Goal: Check status: Check status

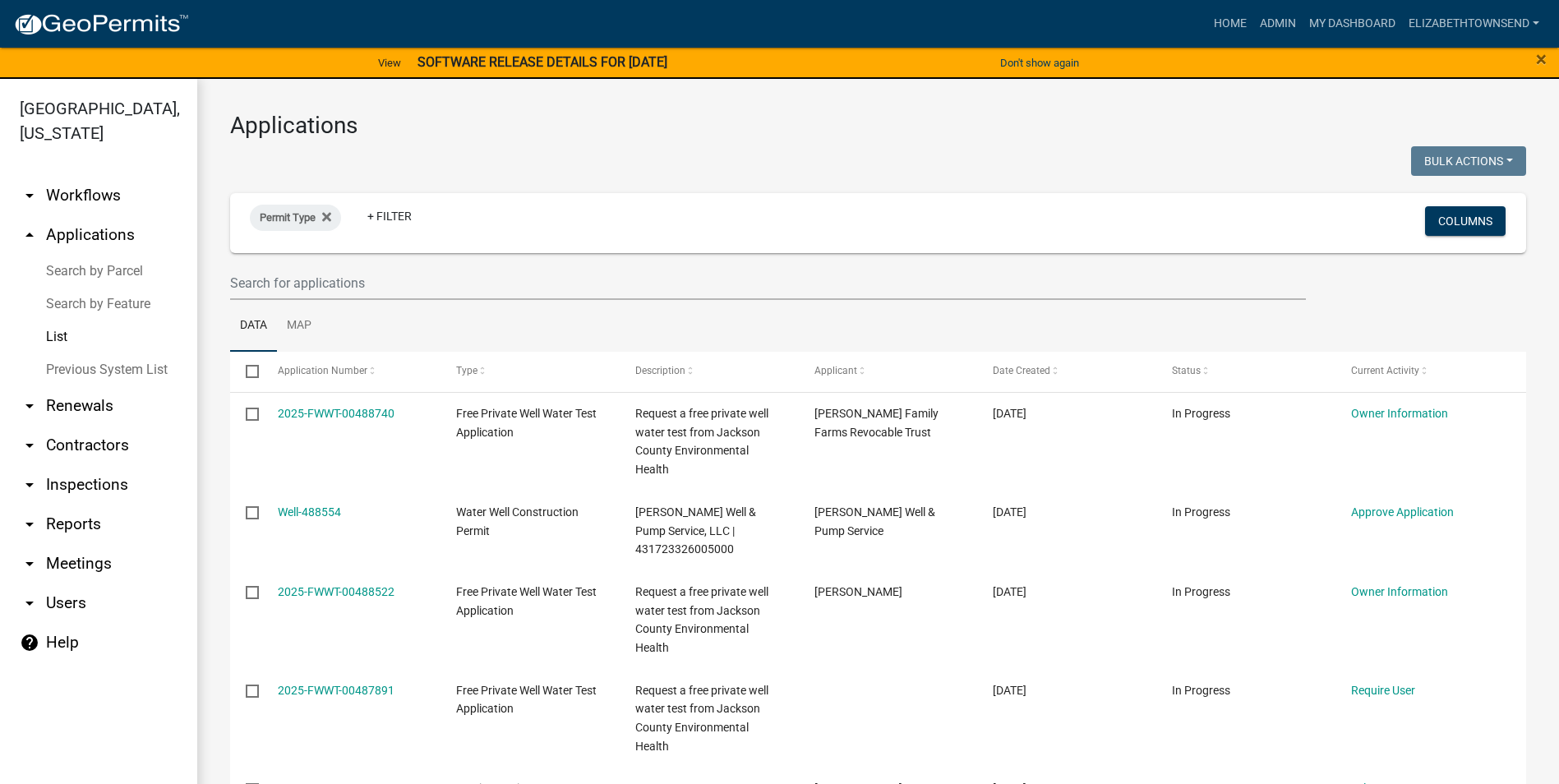
select select "3: 100"
click at [55, 320] on link "List" at bounding box center [98, 337] width 197 height 33
click at [323, 214] on icon at bounding box center [326, 217] width 9 height 13
click at [303, 227] on link "+ Filter" at bounding box center [285, 220] width 70 height 30
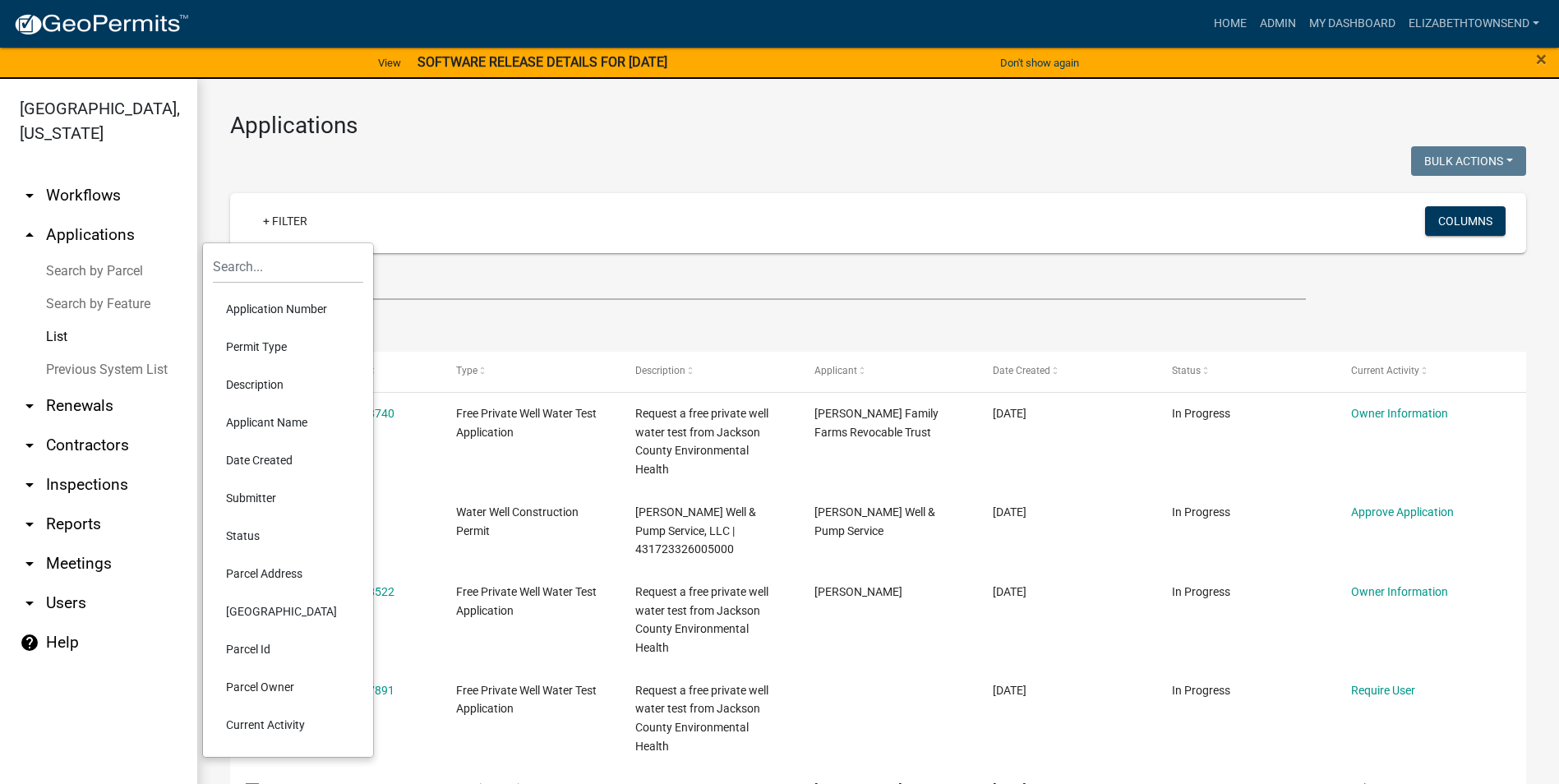
click at [296, 346] on li "Permit Type" at bounding box center [288, 346] width 150 height 38
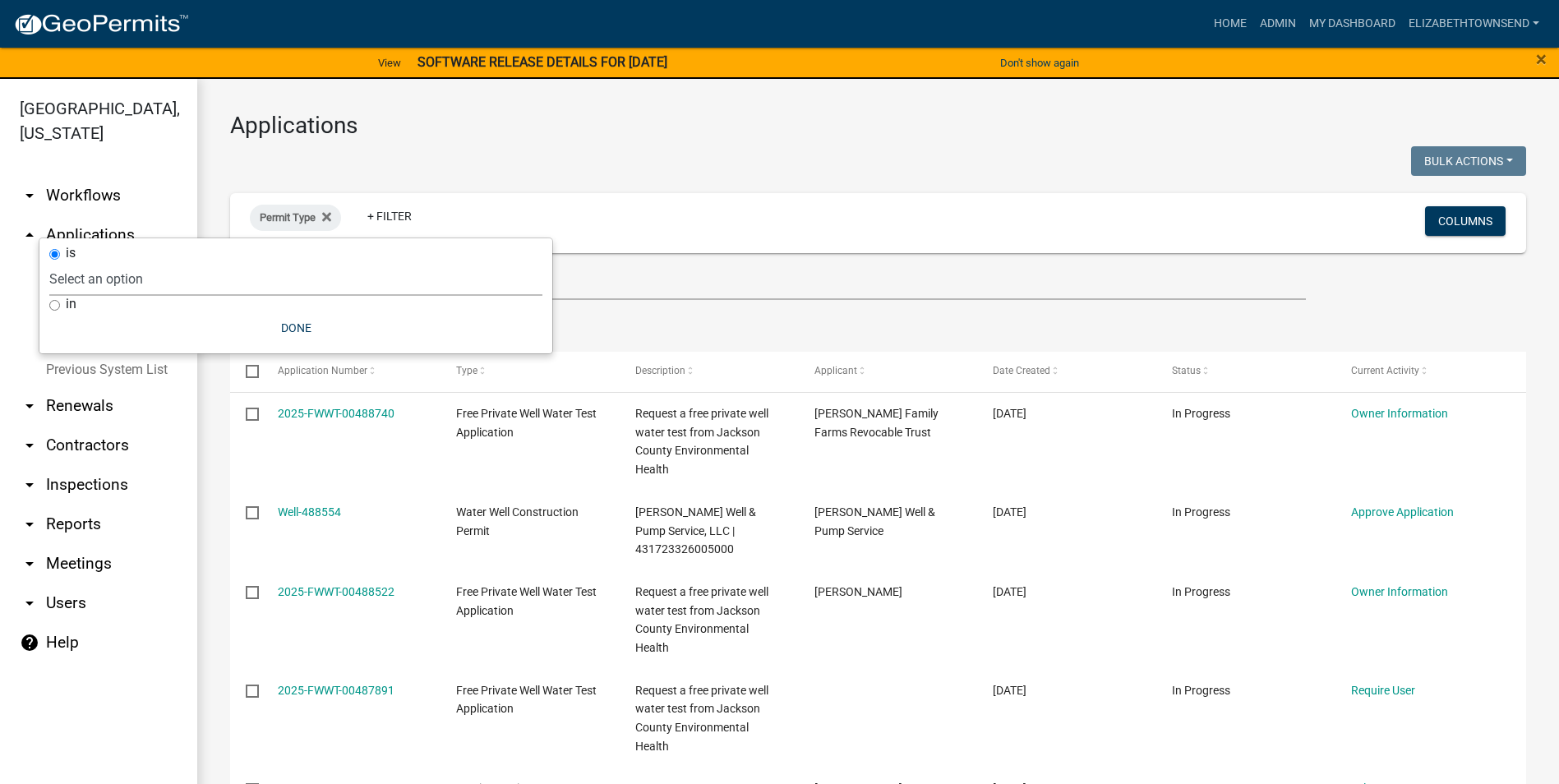
click at [226, 289] on select "Select an option County Historical Records DRAFT - Ag-Exempt Verification DRAFT…" at bounding box center [295, 278] width 494 height 34
select select "00c8d5c9-54c6-4a9d-979b-504790a05259"
click at [88, 262] on select "Select an option County Historical Records DRAFT - Ag-Exempt Verification DRAFT…" at bounding box center [295, 278] width 494 height 34
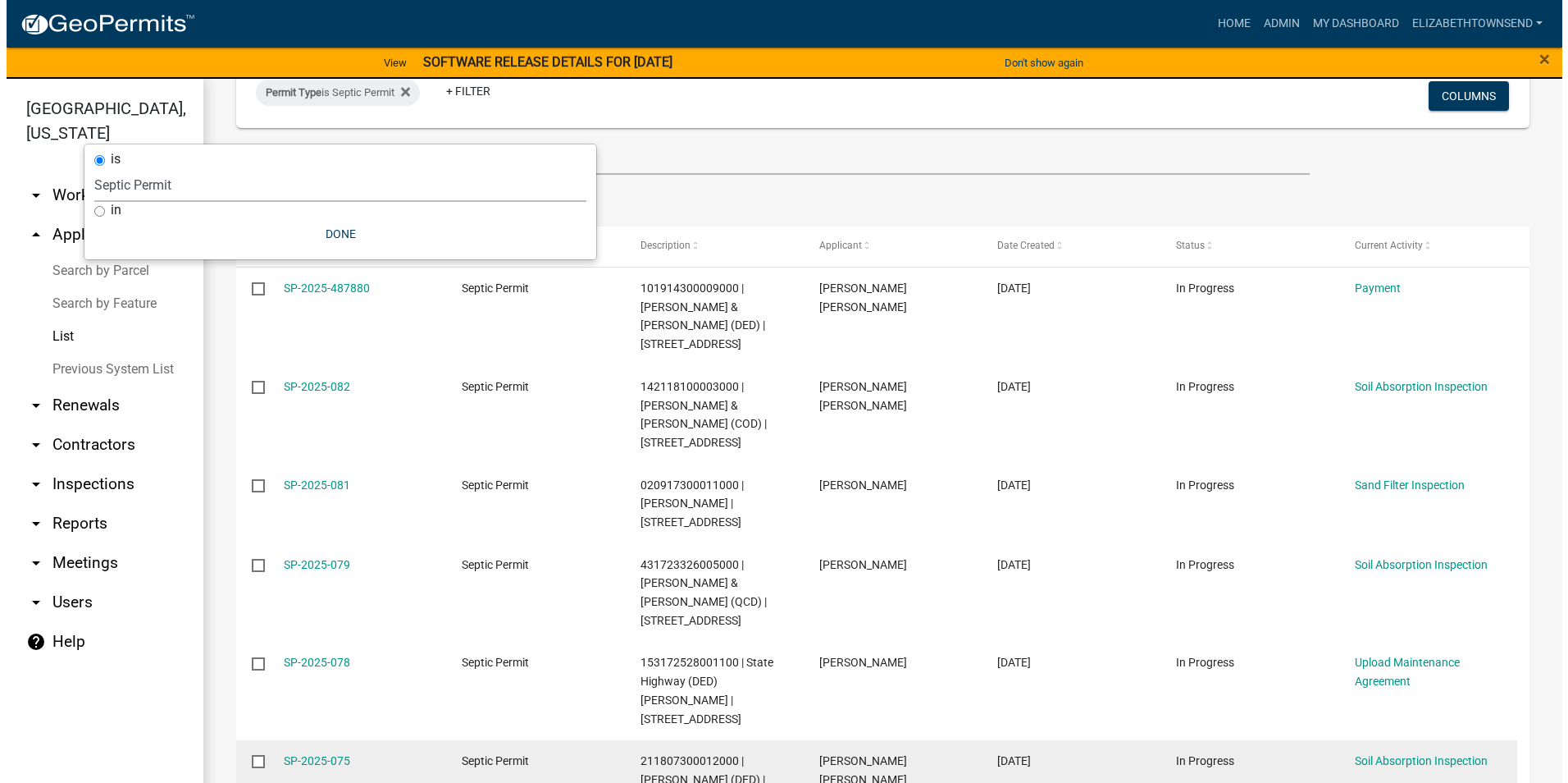
scroll to position [164, 0]
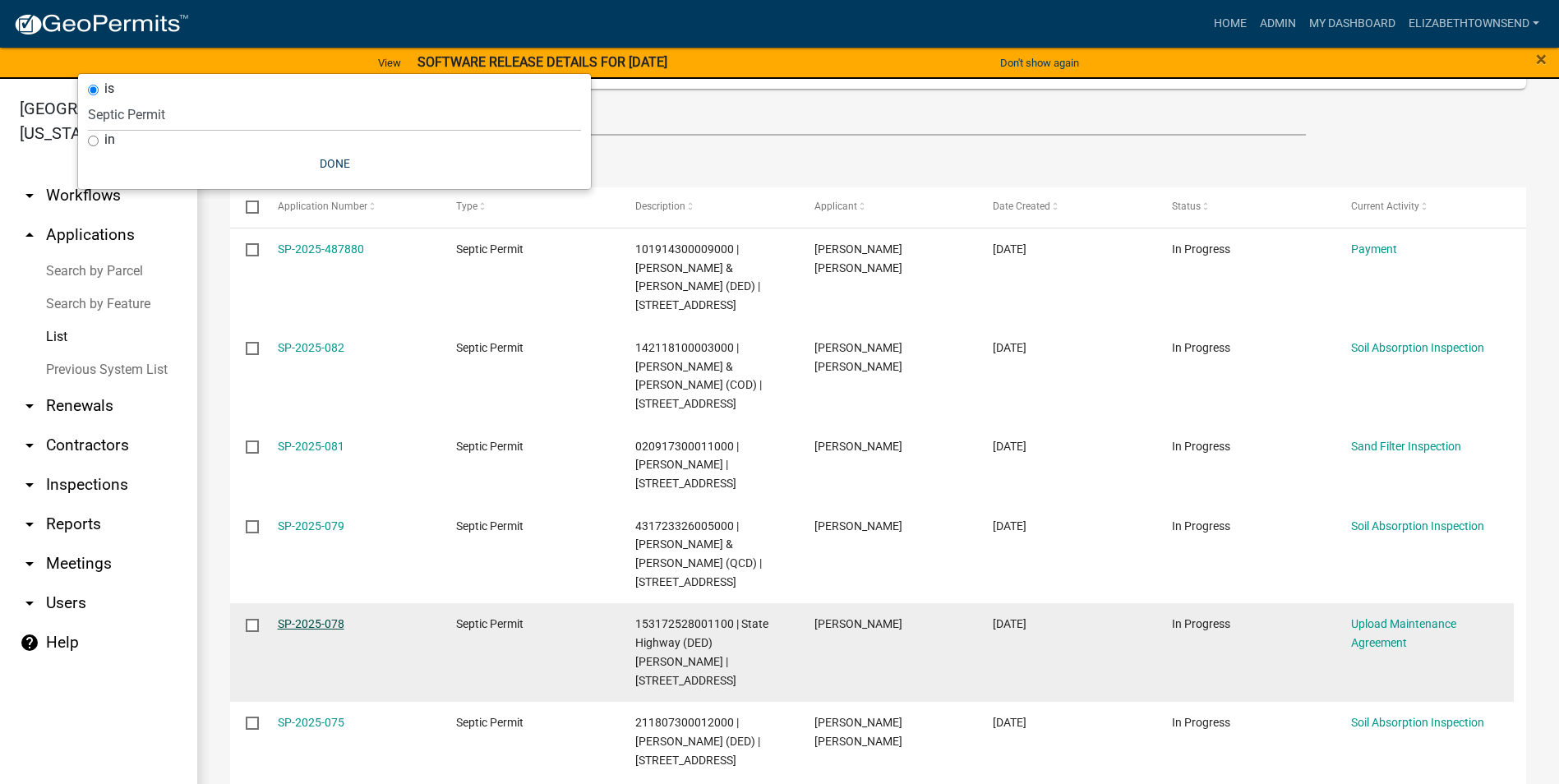
click at [332, 617] on link "SP-2025-078" at bounding box center [311, 623] width 66 height 13
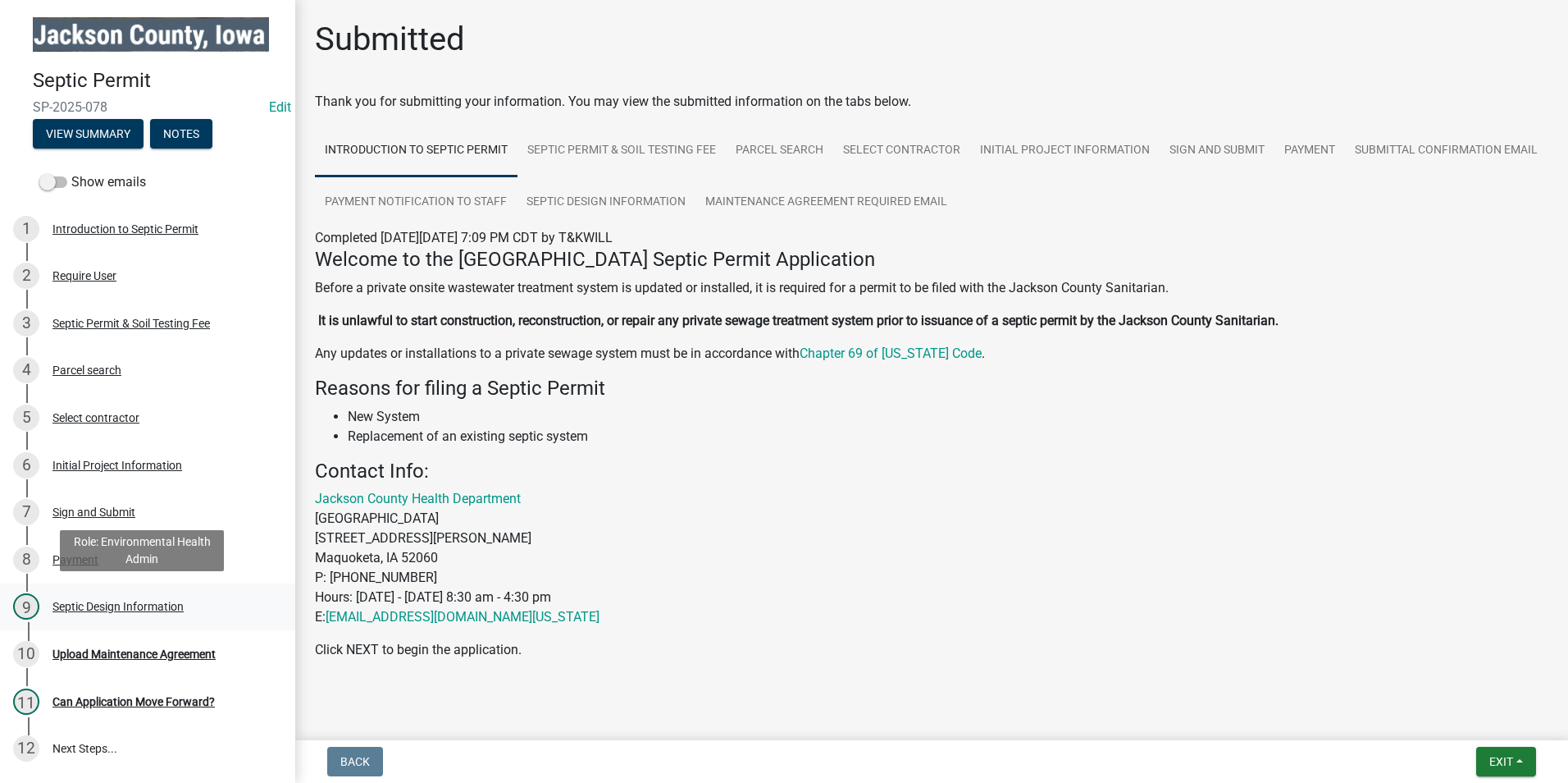
click at [116, 601] on div "Septic Design Information" at bounding box center [118, 606] width 132 height 12
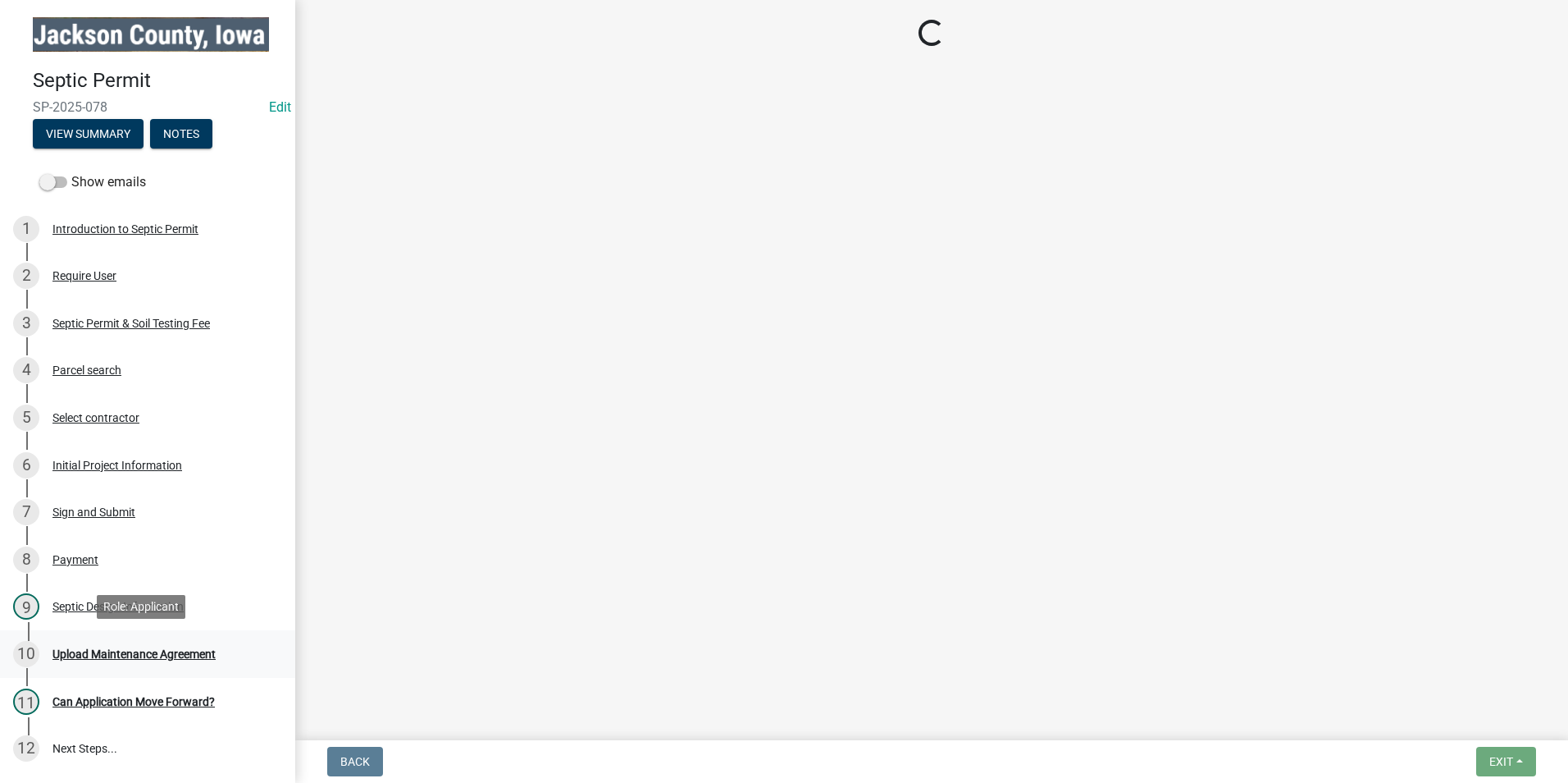
click at [148, 644] on div "10 Upload Maintenance Agreement" at bounding box center [141, 653] width 256 height 26
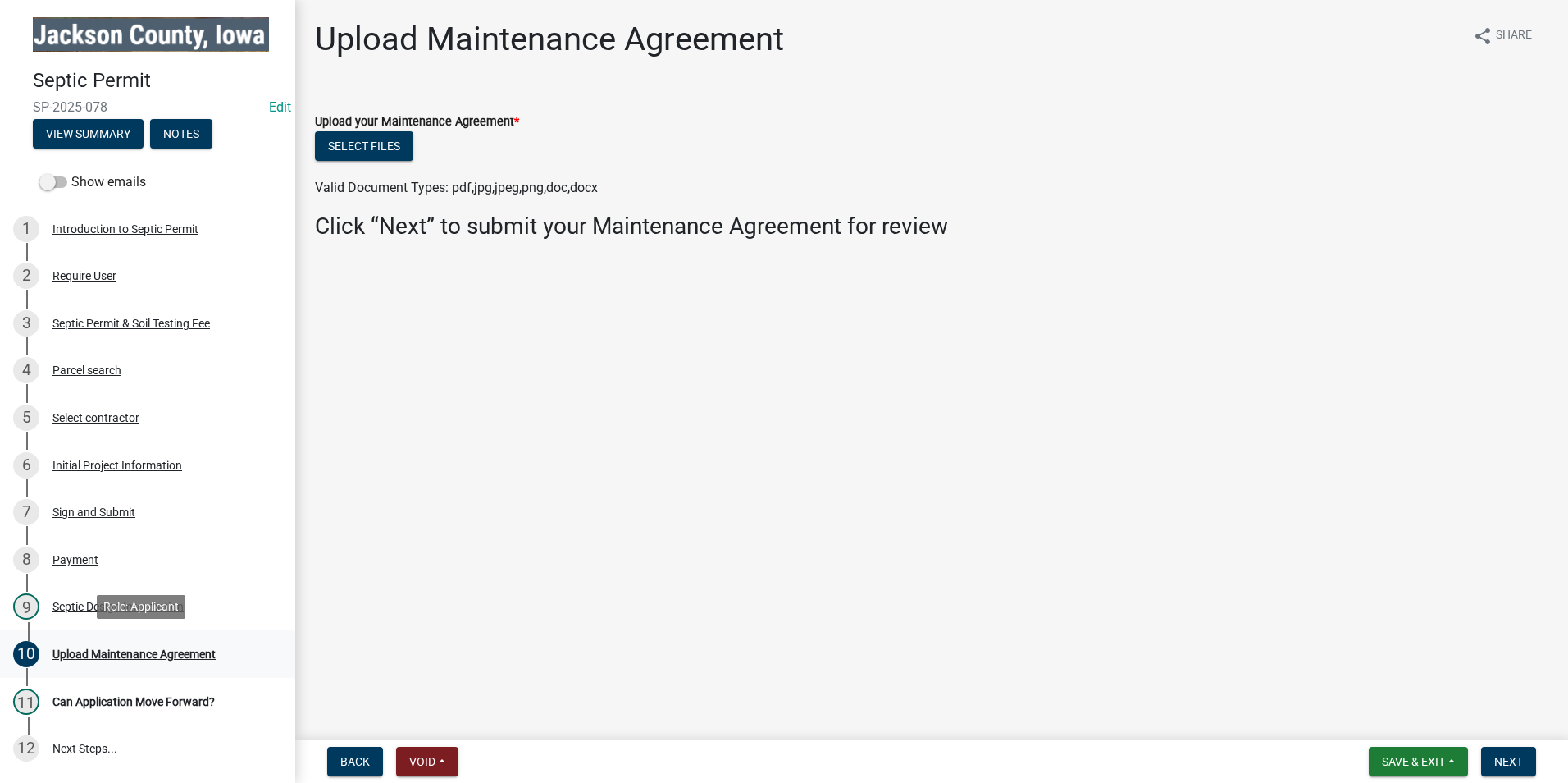
click at [170, 650] on div "Upload Maintenance Agreement" at bounding box center [134, 654] width 163 height 12
click at [135, 464] on div "Initial Project Information" at bounding box center [117, 465] width 130 height 12
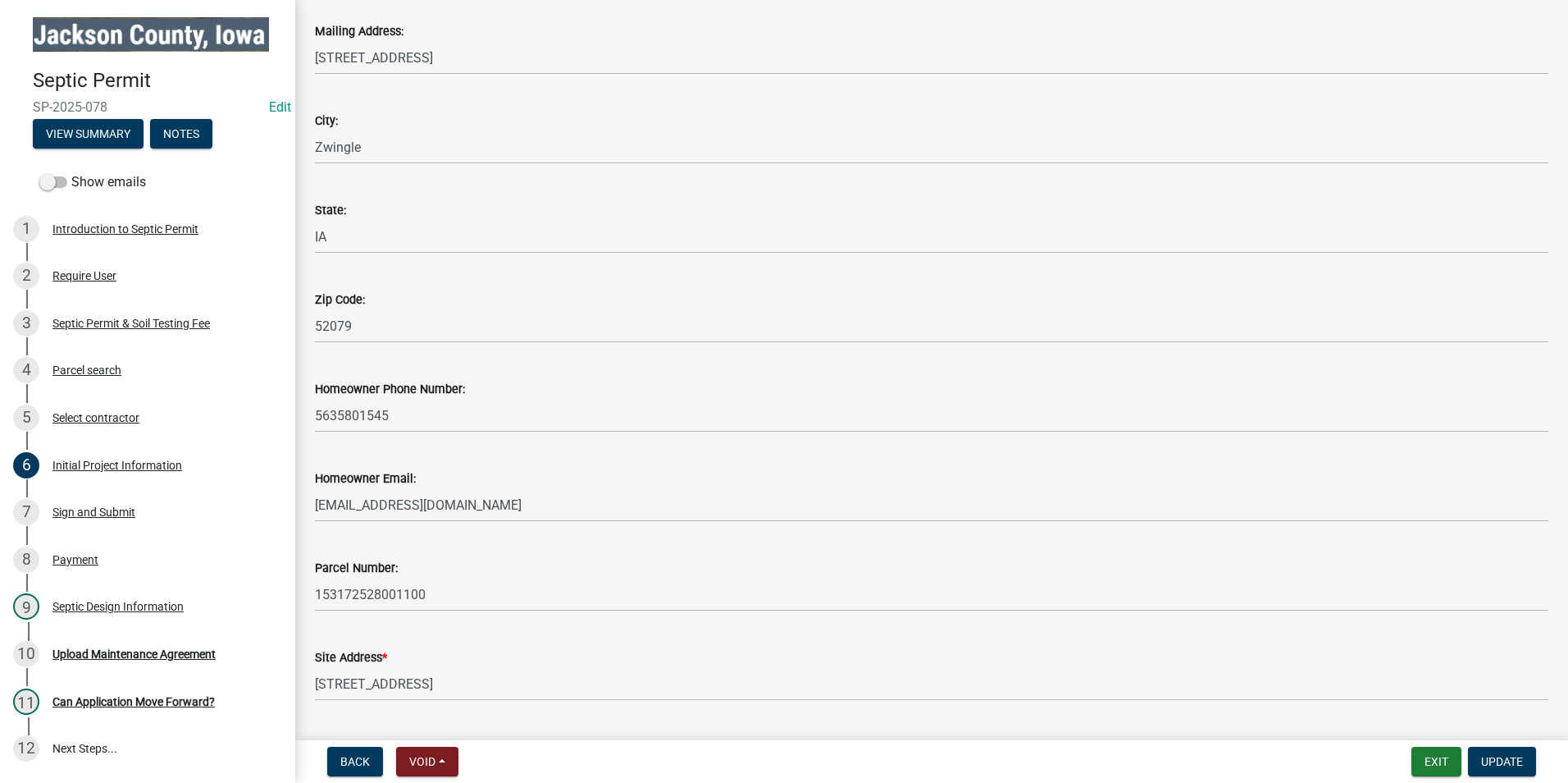
scroll to position [329, 0]
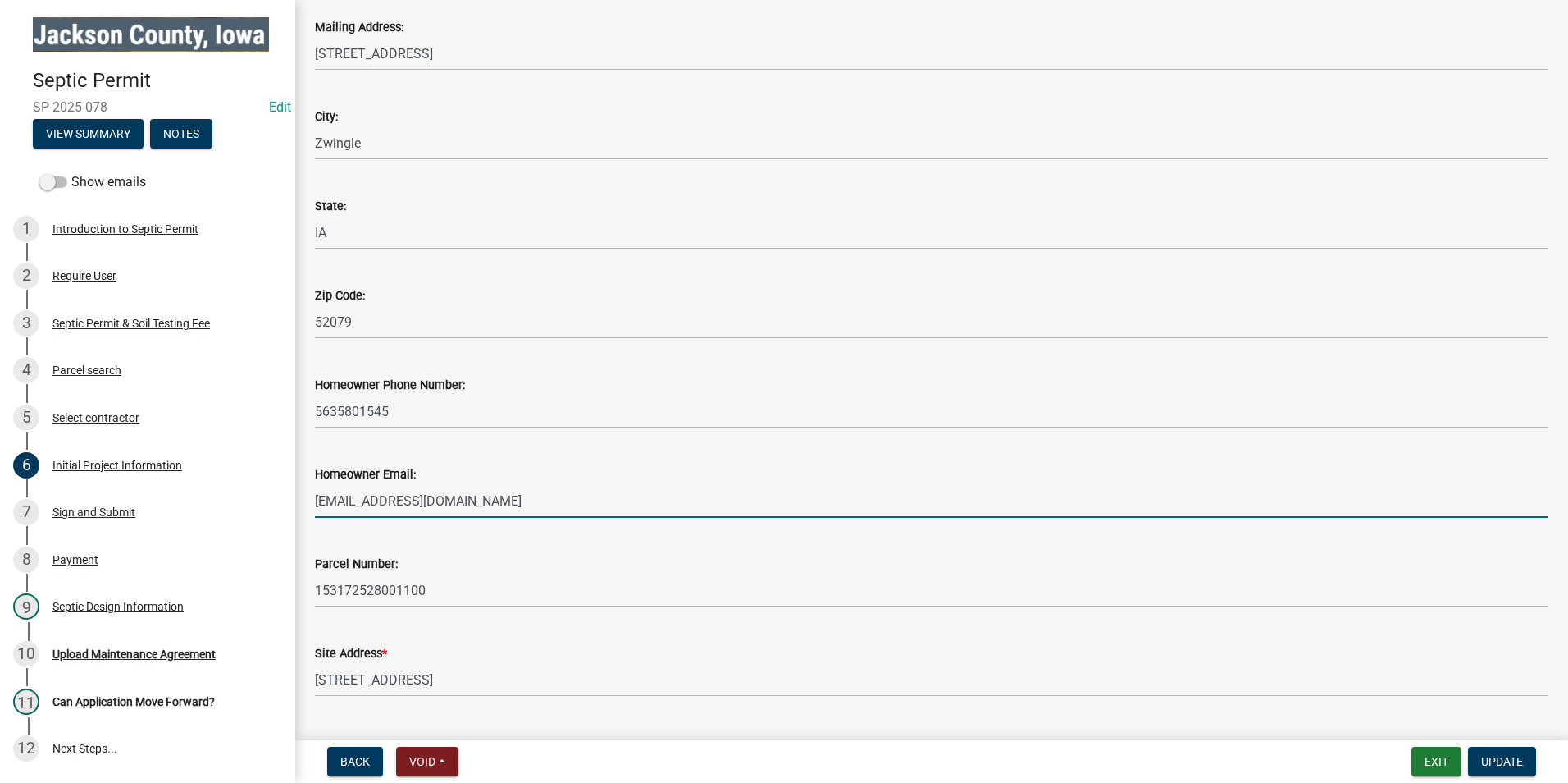
drag, startPoint x: 479, startPoint y: 494, endPoint x: 344, endPoint y: 486, distance: 135.2
click at [299, 491] on div "Initial Project Information share Share Only property owners are allowed to app…" at bounding box center [932, 681] width 1273 height 1979
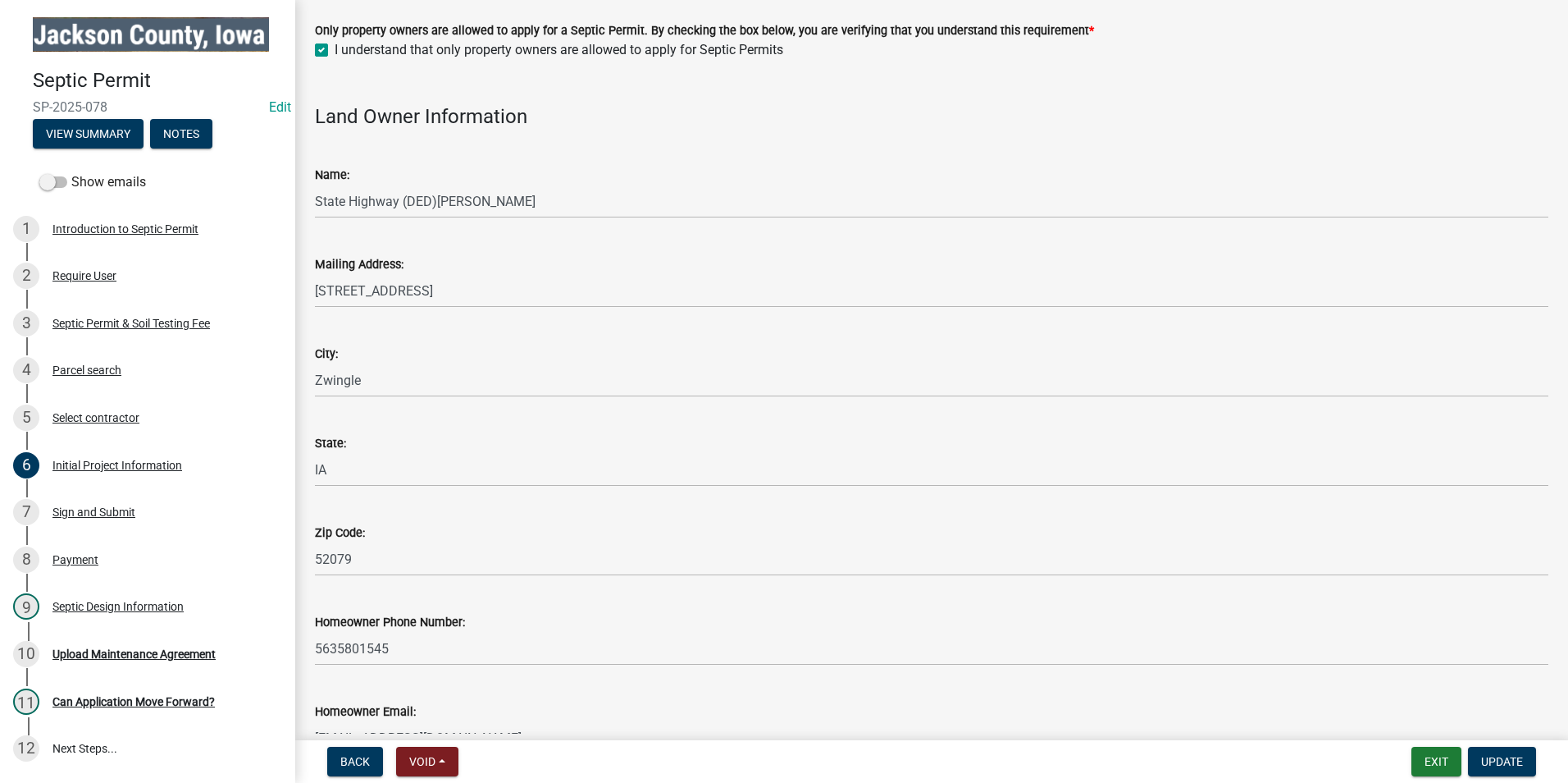
scroll to position [82, 0]
